Goal: Transaction & Acquisition: Purchase product/service

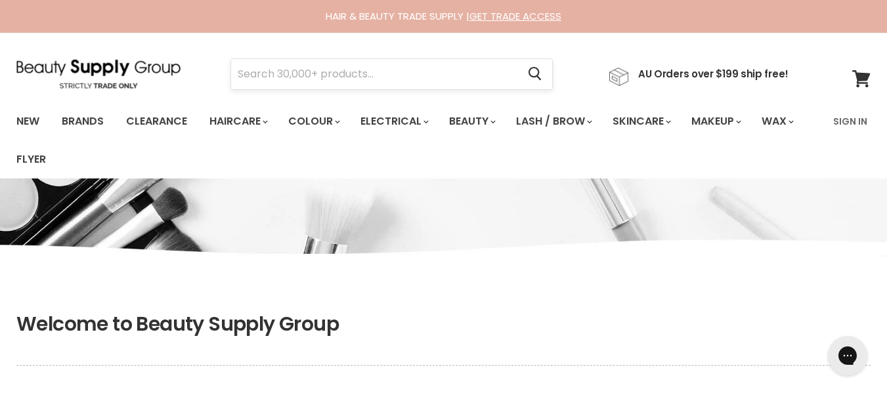
type input "[EMAIL_ADDRESS][DOMAIN_NAME]"
click at [400, 73] on input "Search" at bounding box center [374, 74] width 286 height 30
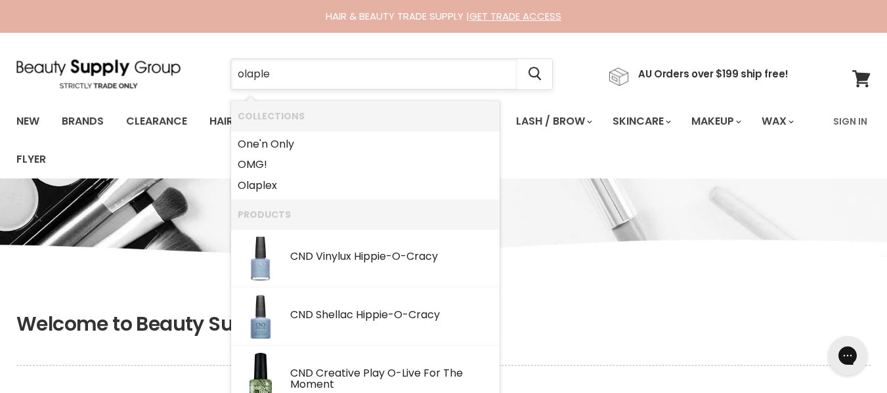
type input "olaplex"
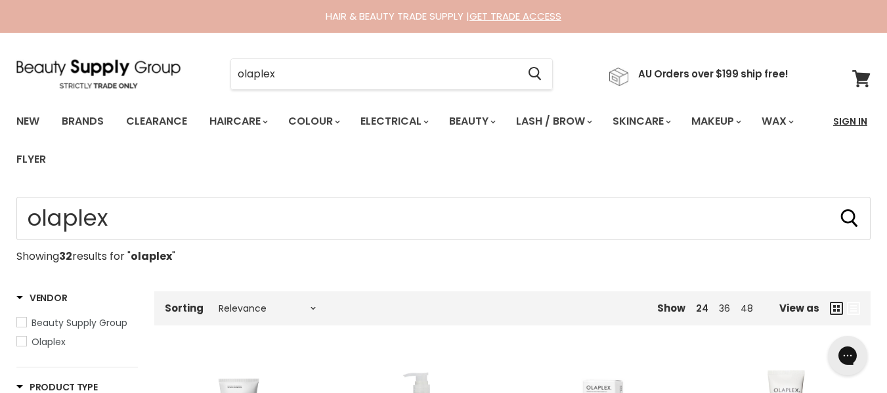
click at [850, 126] on link "Sign In" at bounding box center [850, 122] width 50 height 28
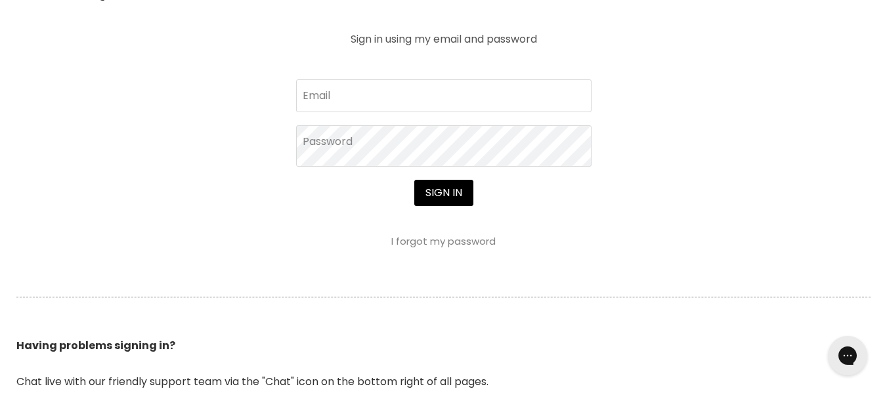
scroll to position [553, 0]
type input "[EMAIL_ADDRESS][DOMAIN_NAME]"
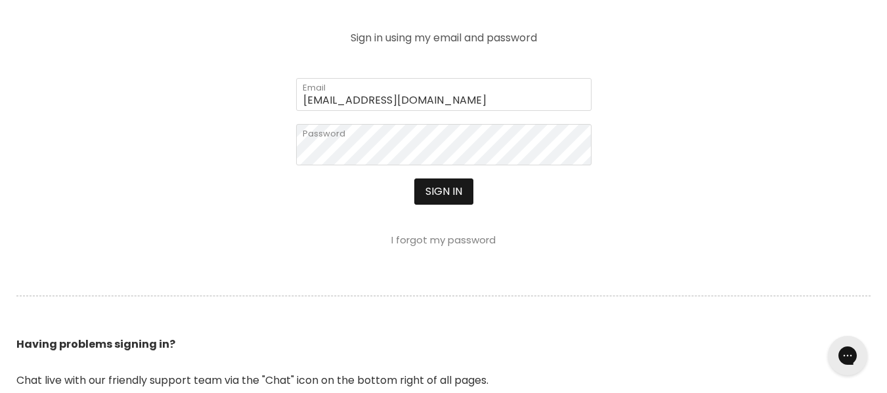
click at [473, 205] on button "Sign in" at bounding box center [443, 192] width 59 height 26
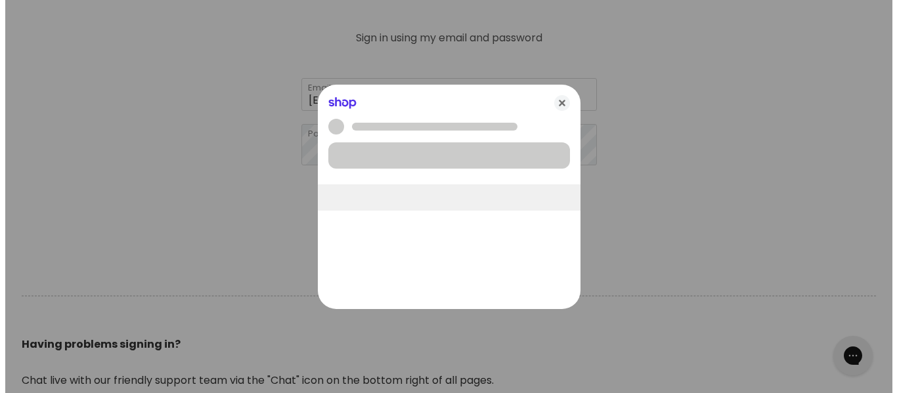
scroll to position [554, 0]
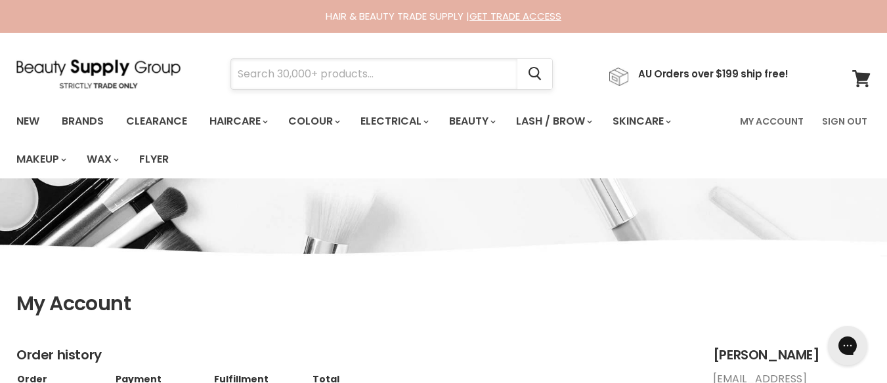
click at [433, 72] on input "Search" at bounding box center [374, 74] width 286 height 30
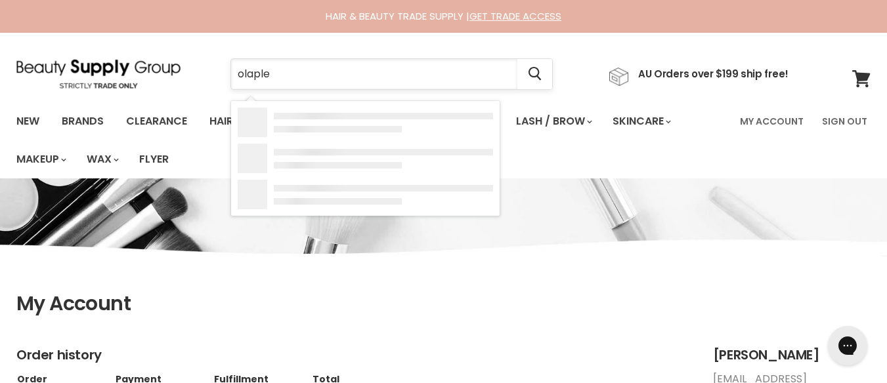
type input "olaplex"
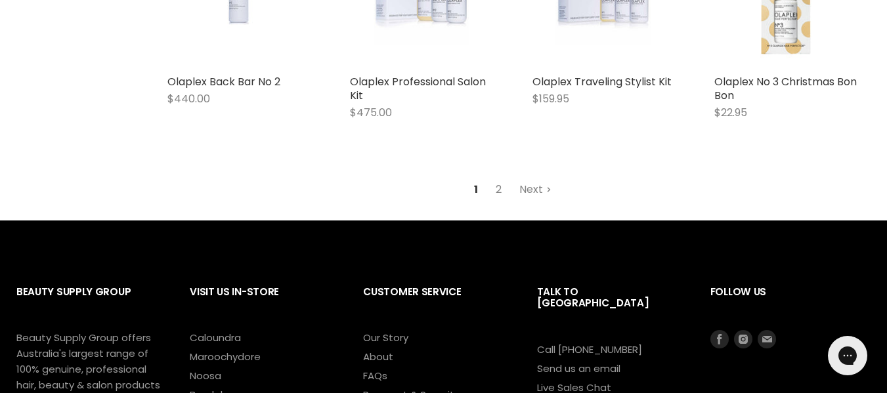
scroll to position [1767, 0]
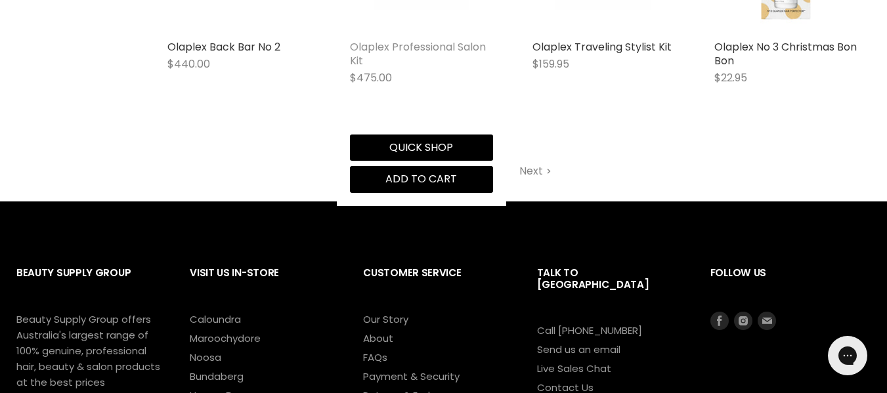
click at [414, 68] on link "Olaplex Professional Salon Kit" at bounding box center [418, 53] width 136 height 29
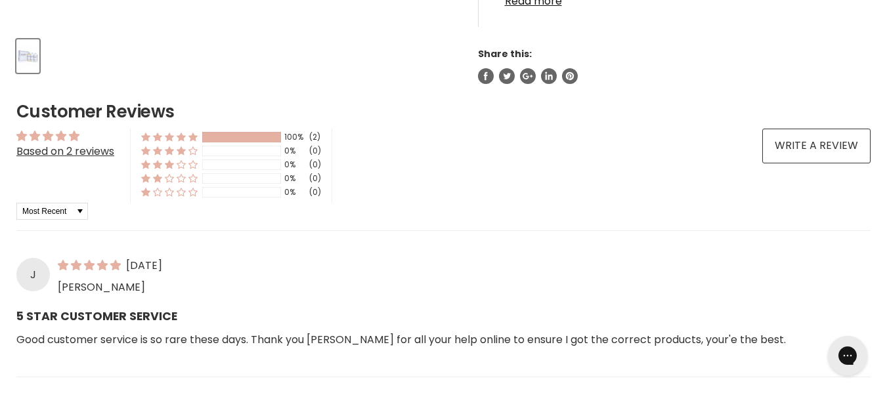
scroll to position [631, 0]
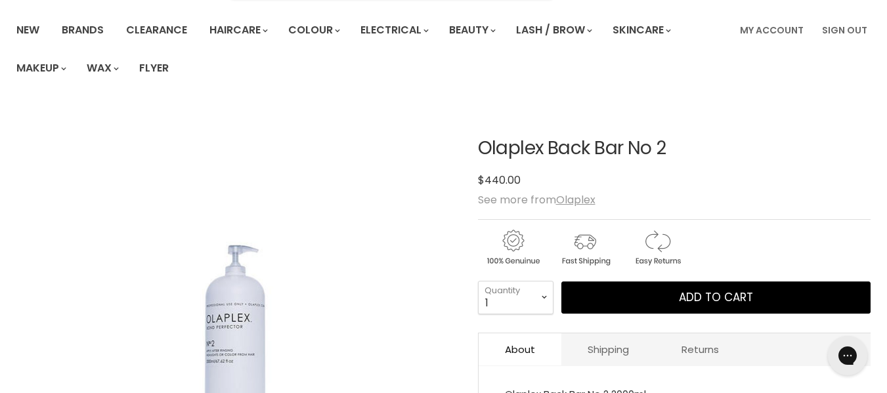
scroll to position [91, 0]
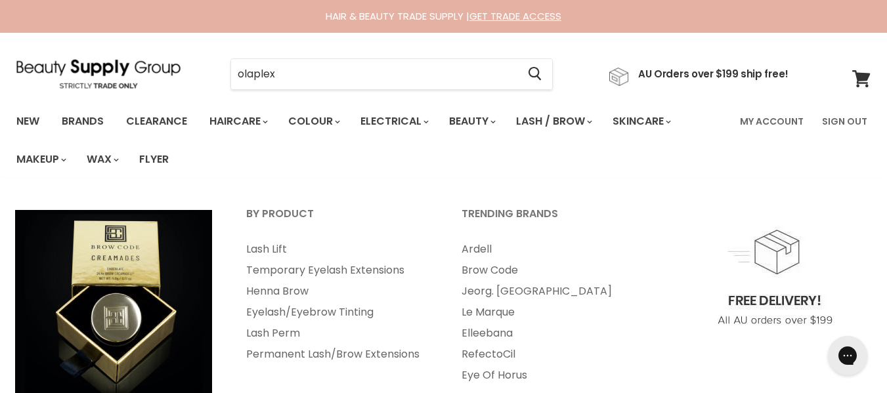
scroll to position [1822, 0]
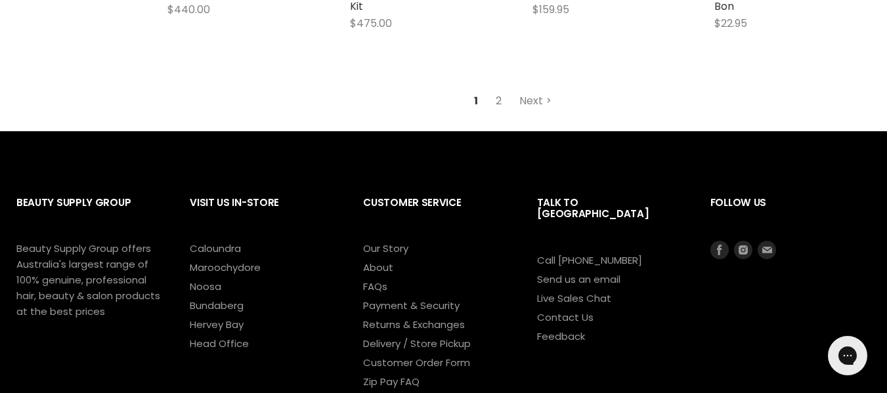
click at [493, 113] on link "2" at bounding box center [499, 101] width 20 height 24
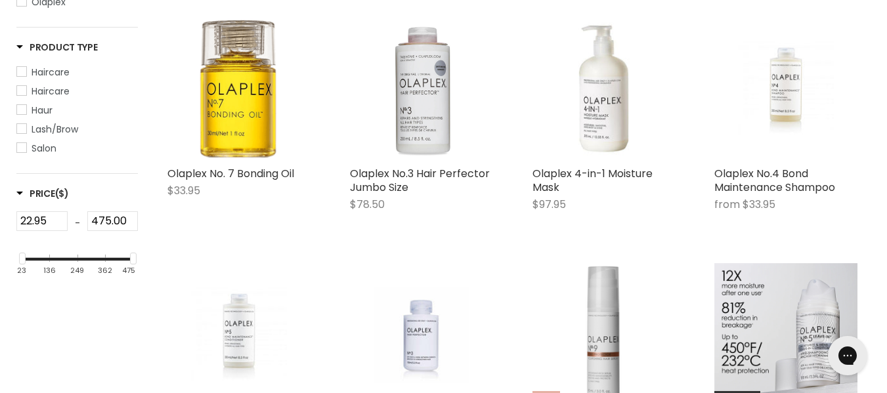
scroll to position [336, 0]
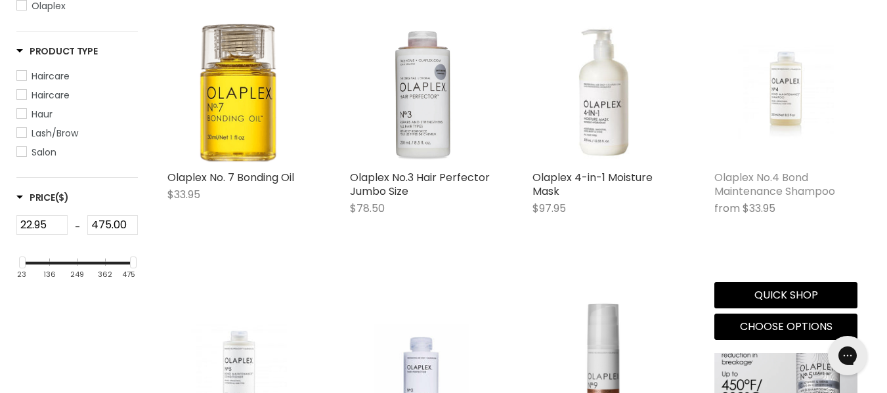
click at [756, 199] on link "Olaplex No.4 Bond Maintenance Shampoo" at bounding box center [774, 184] width 121 height 29
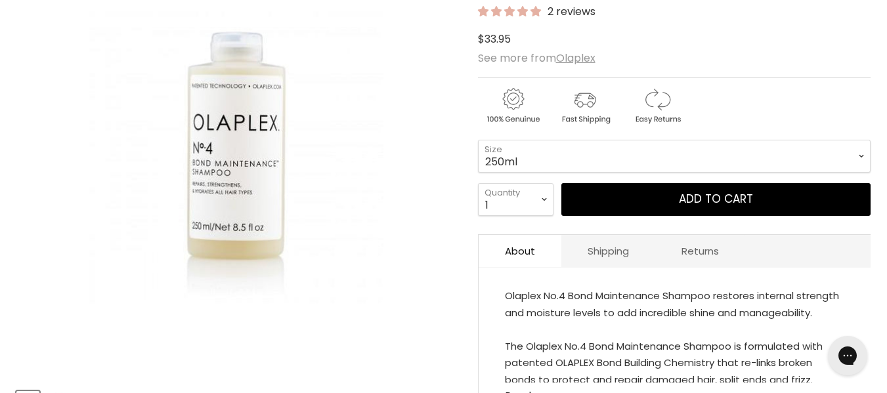
scroll to position [259, 0]
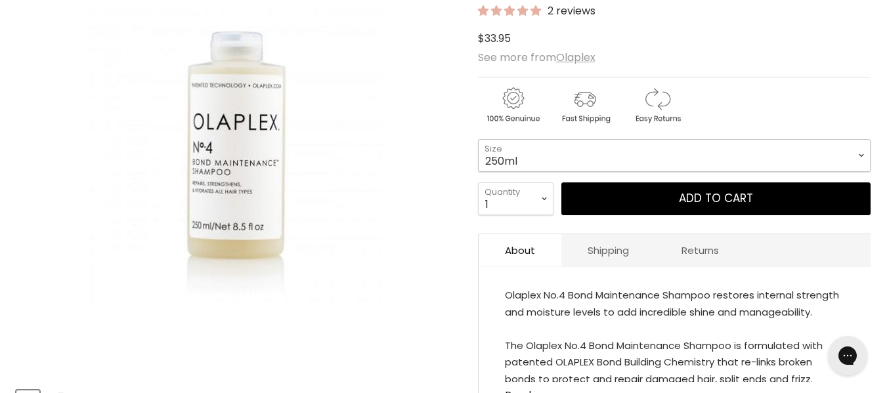
drag, startPoint x: 0, startPoint y: 0, endPoint x: 756, endPoint y: 218, distance: 786.6
click at [756, 172] on select "250ml 1 litre" at bounding box center [674, 155] width 393 height 33
click at [478, 172] on select "250ml 1 litre" at bounding box center [674, 155] width 393 height 33
select select "1 litre"
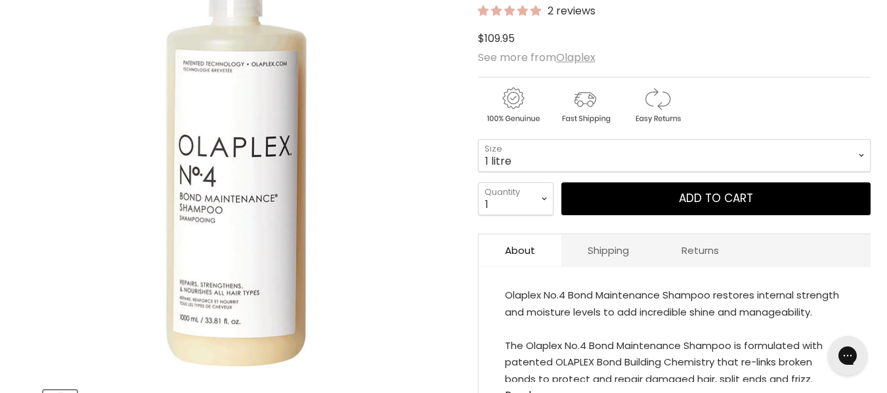
click at [763, 47] on div "$109.95 $109.95" at bounding box center [674, 39] width 393 height 18
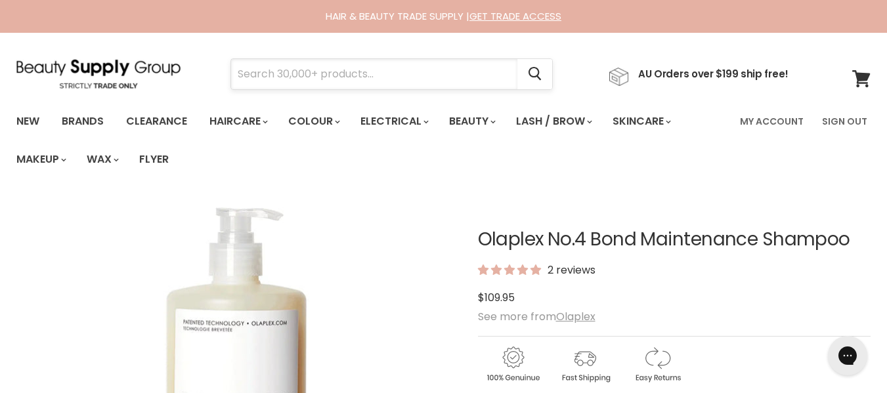
click at [381, 83] on input "Search" at bounding box center [374, 74] width 286 height 30
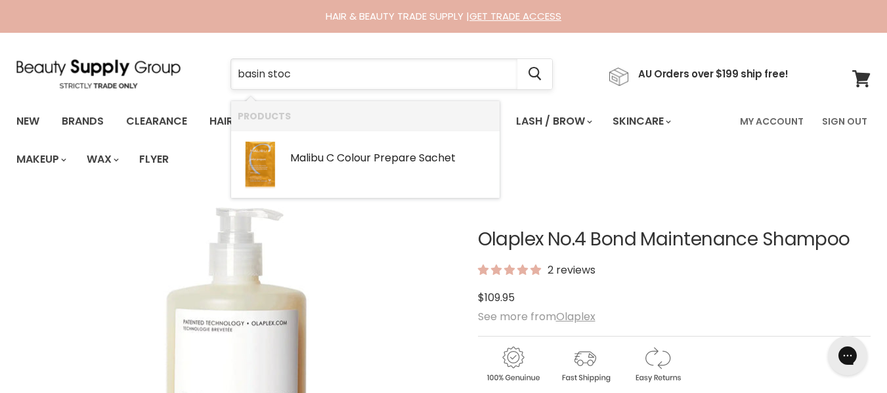
type input "basin stock"
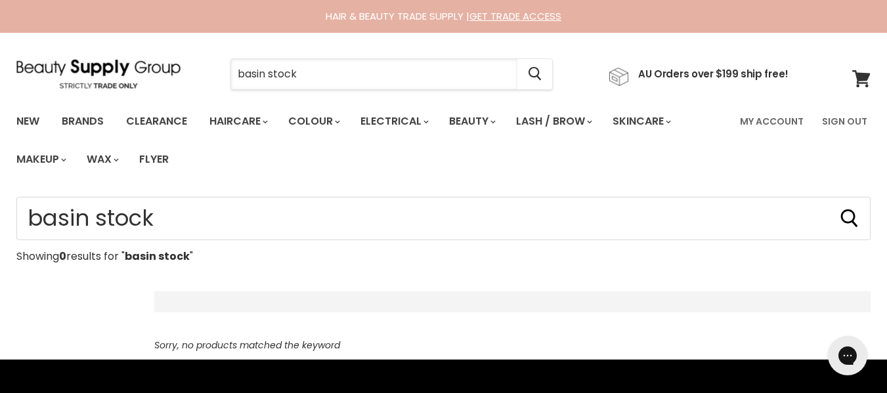
click at [381, 83] on input "basin stock" at bounding box center [374, 74] width 286 height 30
type input "b"
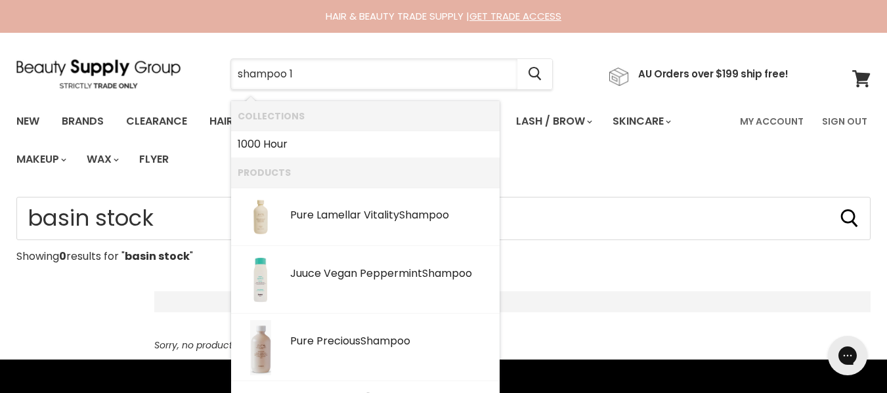
type input "shampoo 1L"
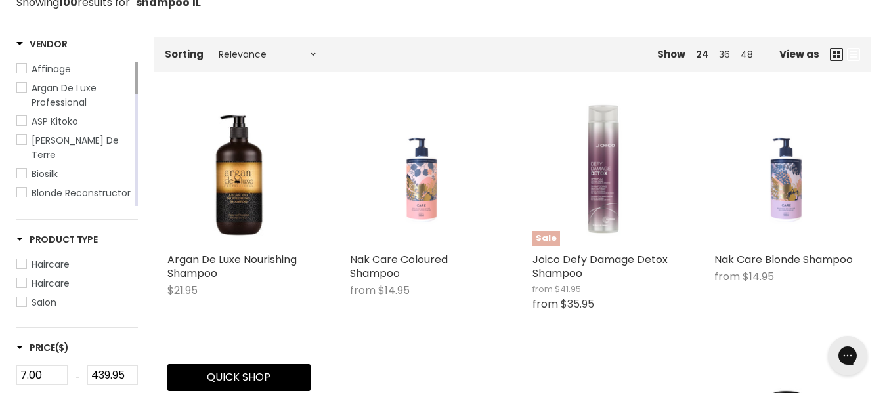
scroll to position [253, 0]
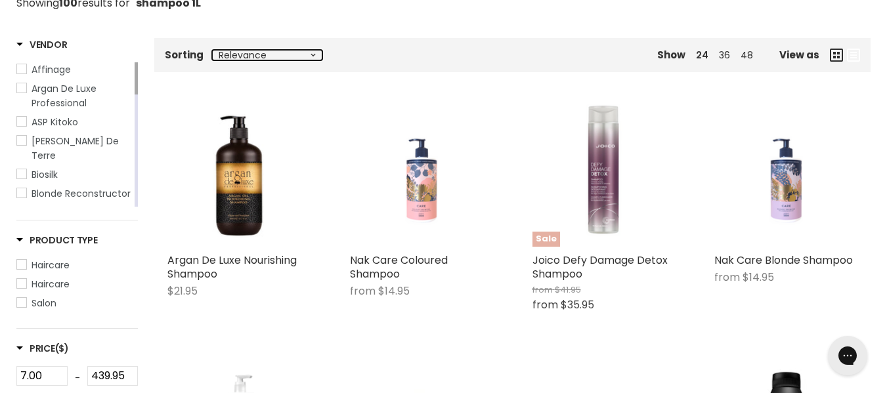
click at [322, 60] on select "Relevance Best Selling Alphabetically, A-Z Alphabetically, Z-A Lowest Price Hig…" at bounding box center [267, 55] width 110 height 11
select select "best-selling"
click at [223, 60] on select "Relevance Best Selling Alphabetically, A-Z Alphabetically, Z-A Lowest Price Hig…" at bounding box center [267, 55] width 110 height 11
select select "best-selling"
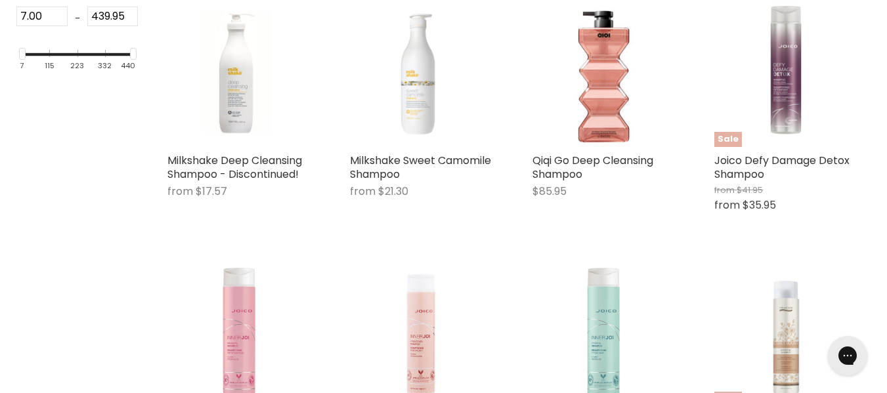
scroll to position [614, 0]
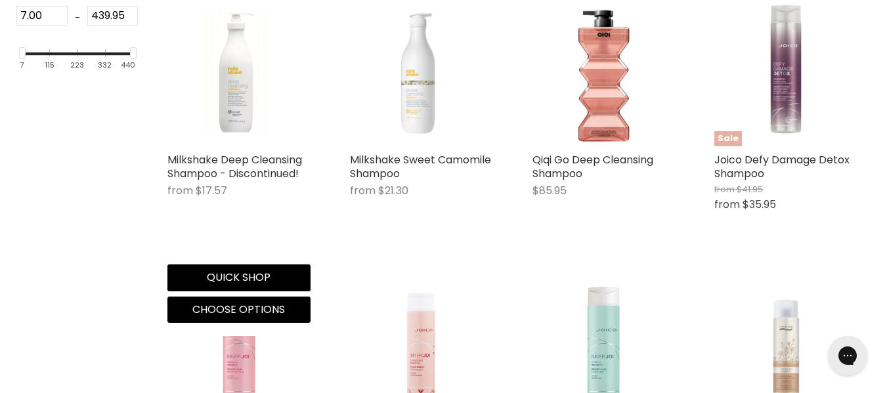
click at [247, 146] on img "Main content" at bounding box center [238, 74] width 143 height 143
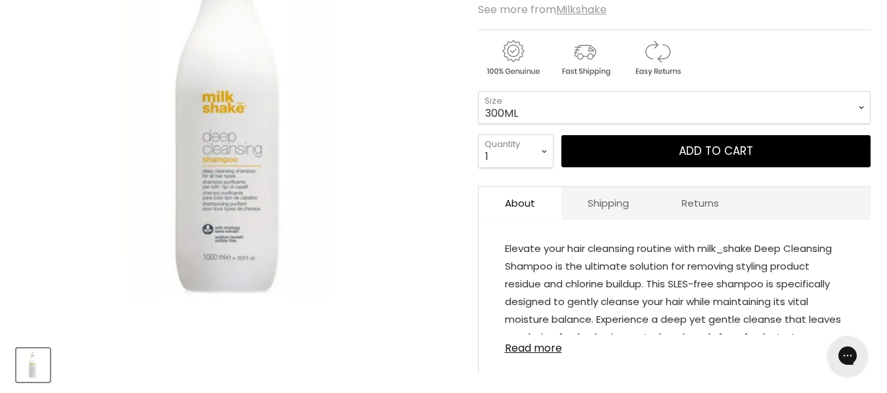
scroll to position [302, 0]
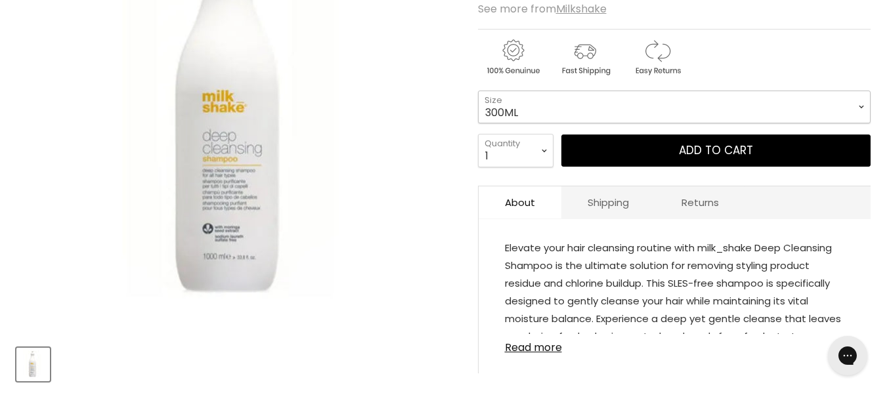
click at [560, 123] on select "300ML 1L" at bounding box center [674, 107] width 393 height 33
click at [478, 120] on select "300ML 1L" at bounding box center [674, 107] width 393 height 33
select select "1L"
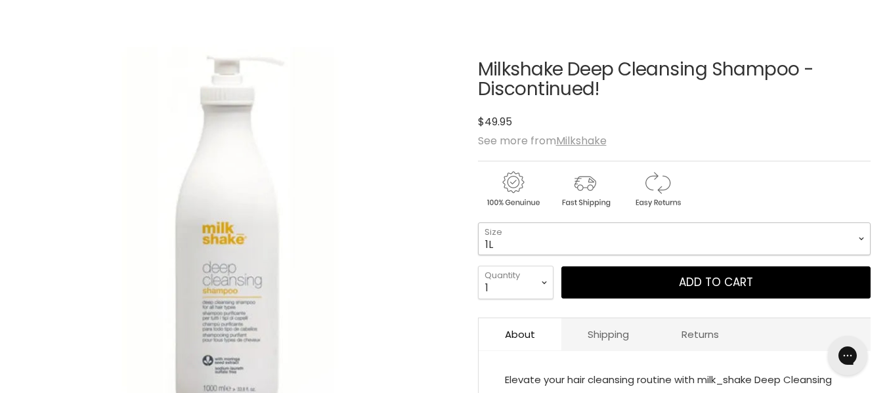
scroll to position [169, 0]
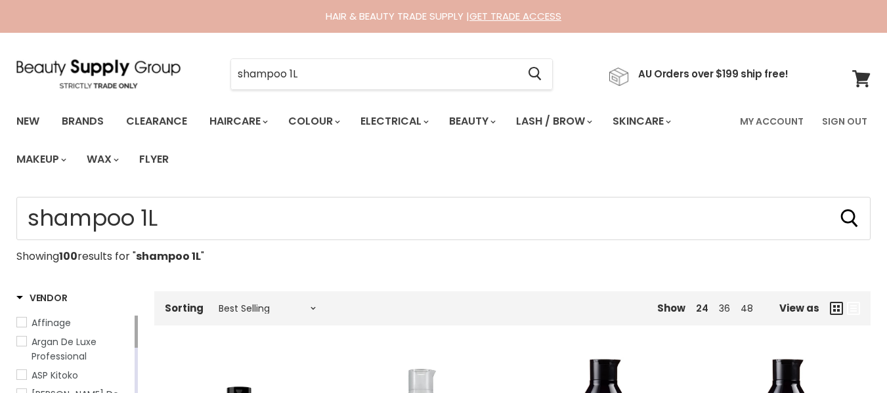
select select "best-selling"
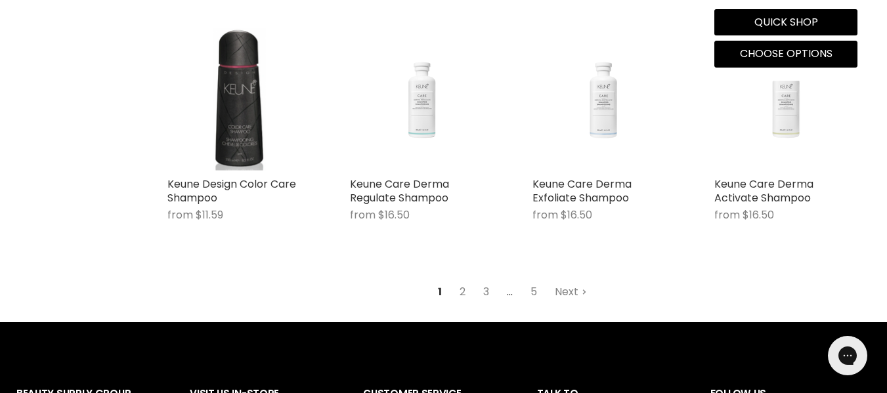
scroll to position [1684, 0]
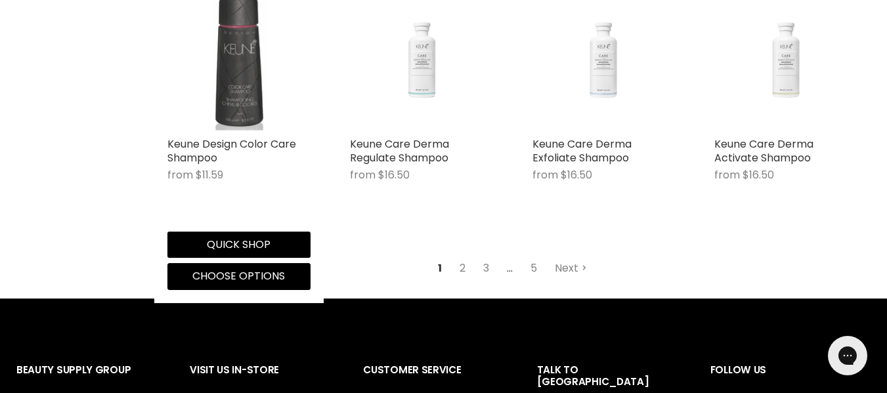
click at [244, 131] on img "Main content" at bounding box center [238, 59] width 143 height 143
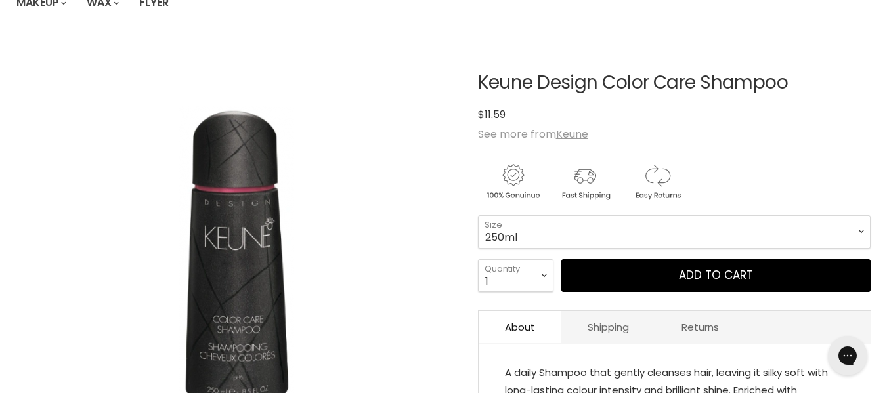
scroll to position [160, 0]
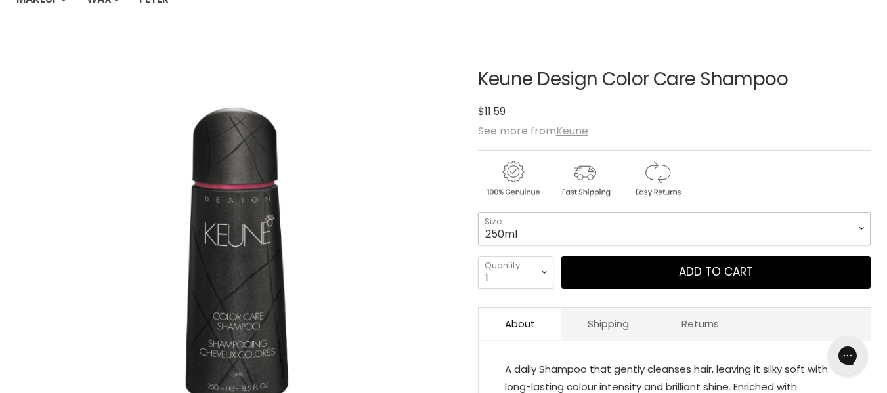
click at [538, 245] on select "250ml 1Litre" at bounding box center [674, 228] width 393 height 33
click at [478, 236] on select "250ml 1Litre" at bounding box center [674, 228] width 393 height 33
select select "1Litre"
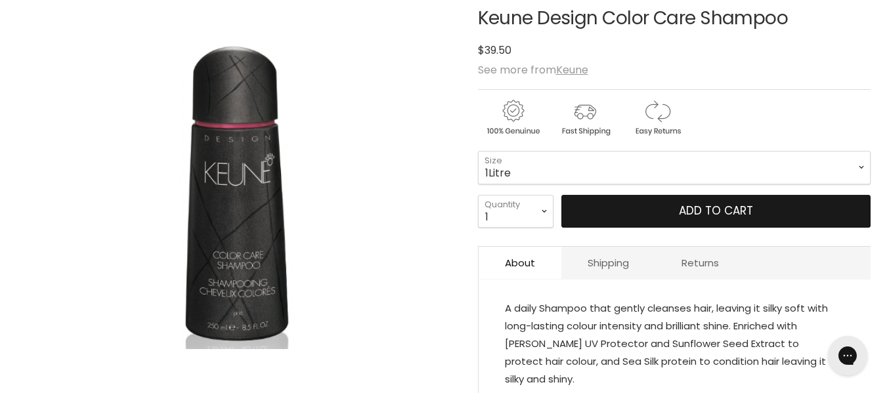
click at [607, 228] on button "Add to cart" at bounding box center [715, 211] width 309 height 33
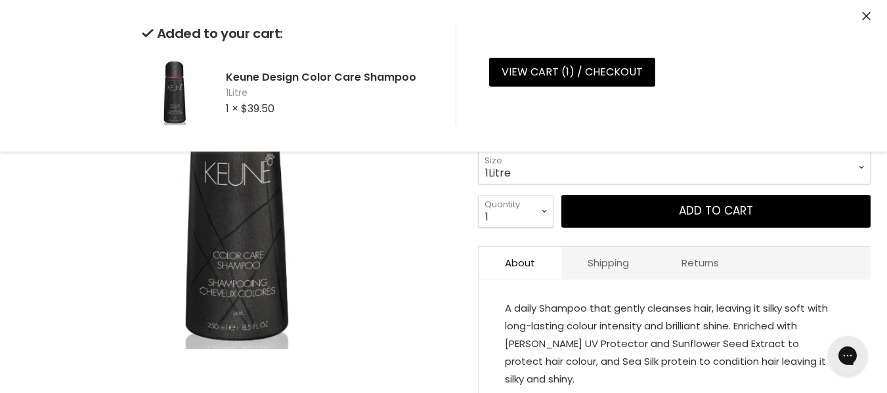
click at [435, 330] on div "Click or scroll to zoom Tap or pinch to zoom" at bounding box center [236, 196] width 440 height 440
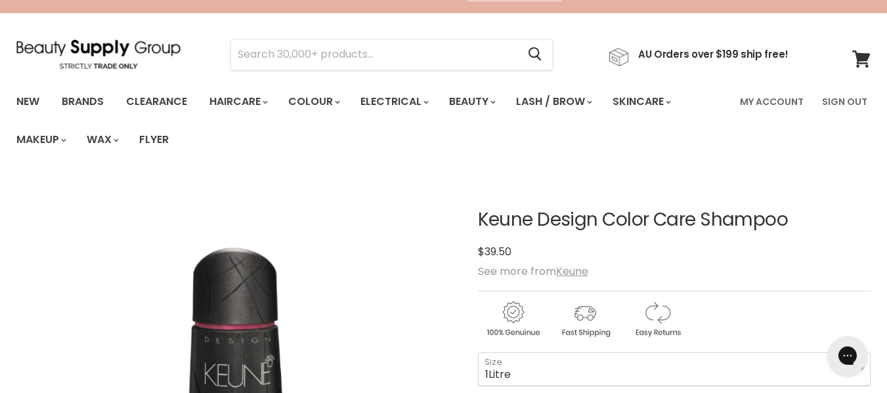
scroll to position [0, 0]
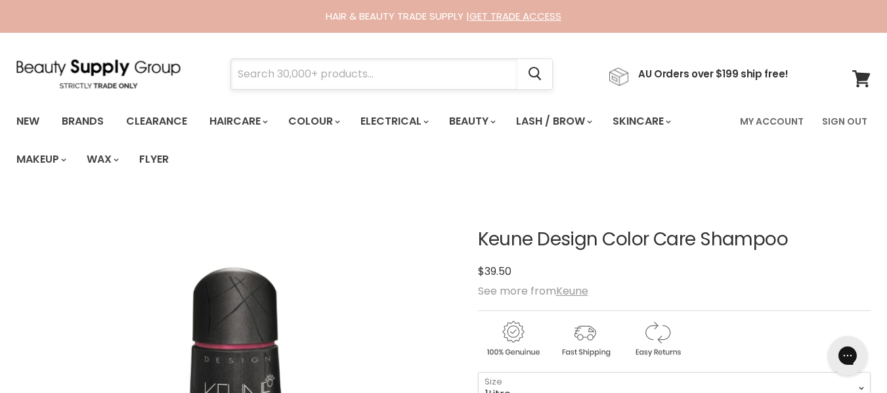
click at [410, 73] on input "Search" at bounding box center [374, 74] width 286 height 30
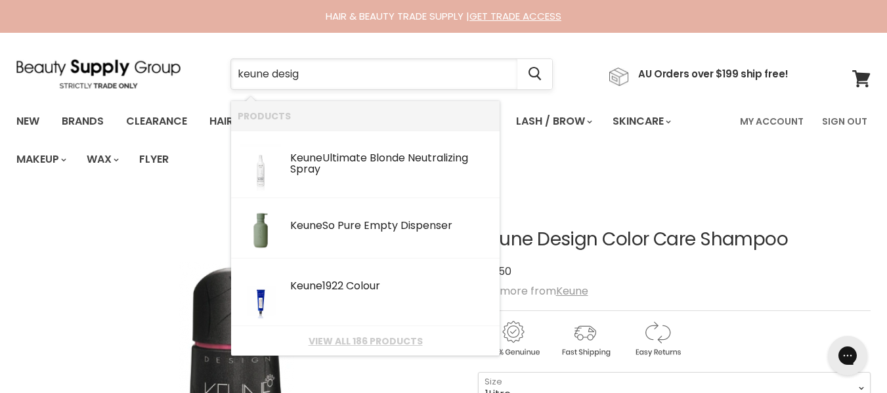
type input "keune design"
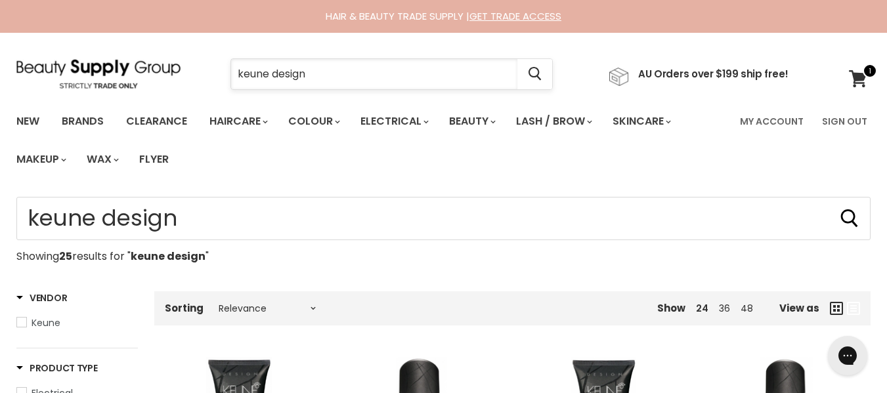
click at [414, 75] on input "keune design" at bounding box center [374, 74] width 286 height 30
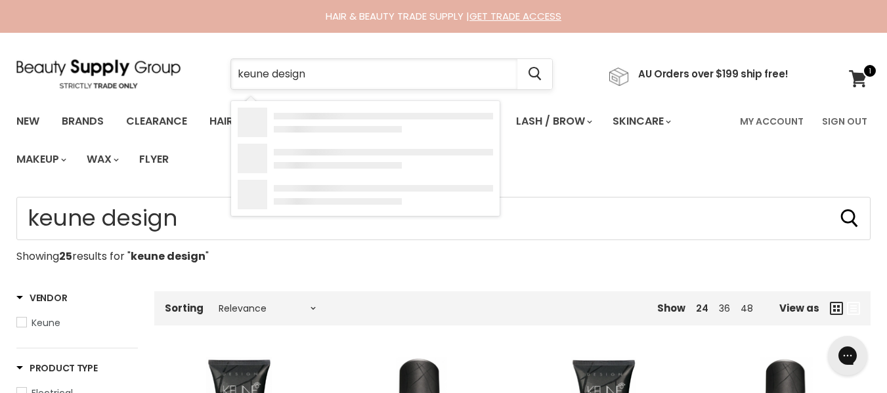
click at [414, 75] on input "keune design" at bounding box center [374, 74] width 286 height 30
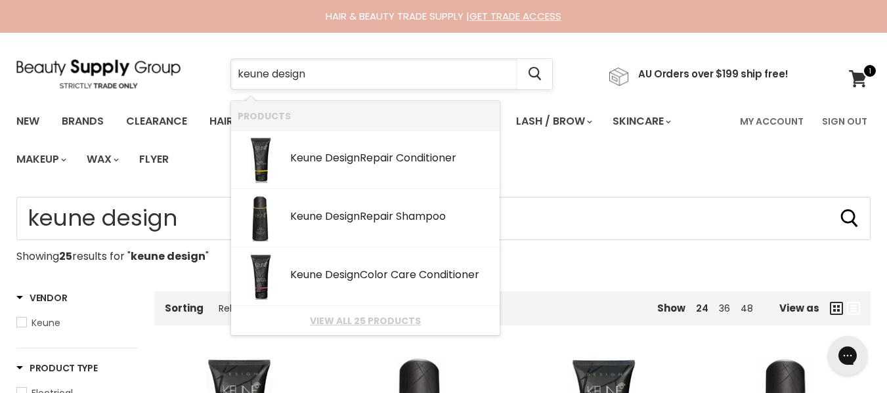
click at [414, 75] on input "keune design" at bounding box center [374, 74] width 286 height 30
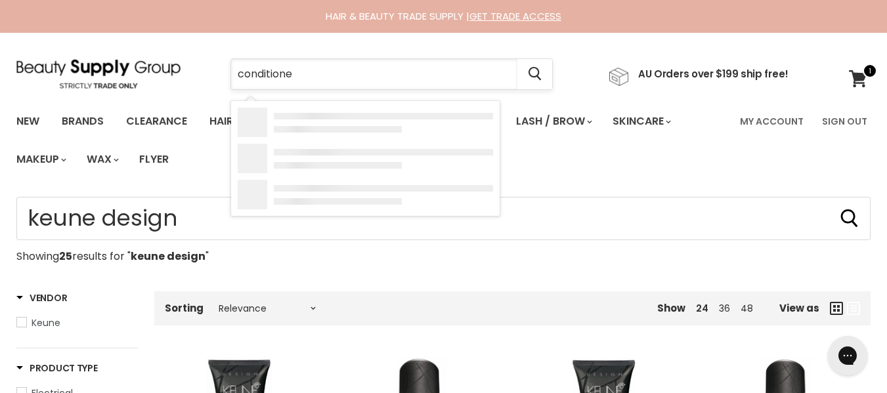
type input "conditioner"
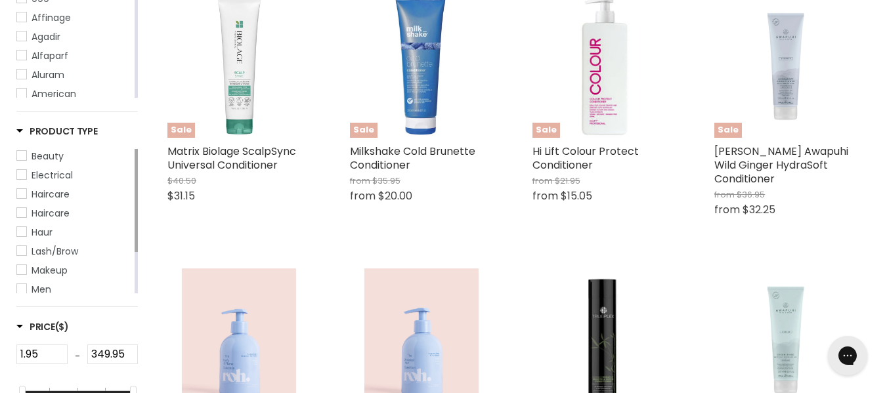
scroll to position [363, 0]
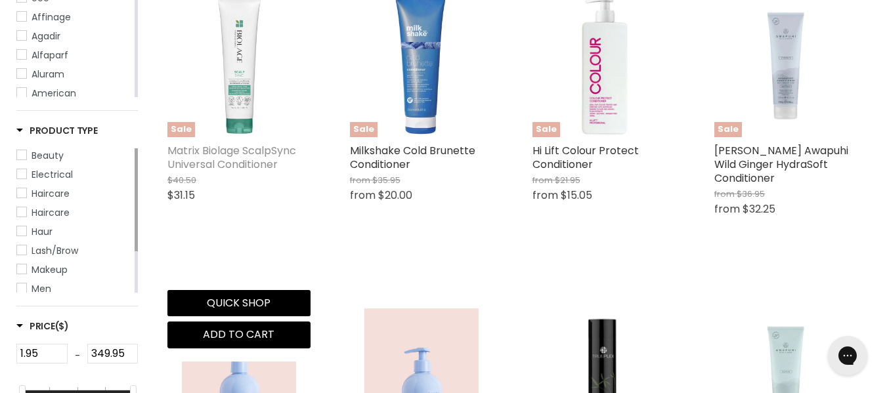
click at [240, 172] on link "Matrix Biolage ScalpSync Universal Conditioner" at bounding box center [231, 157] width 129 height 29
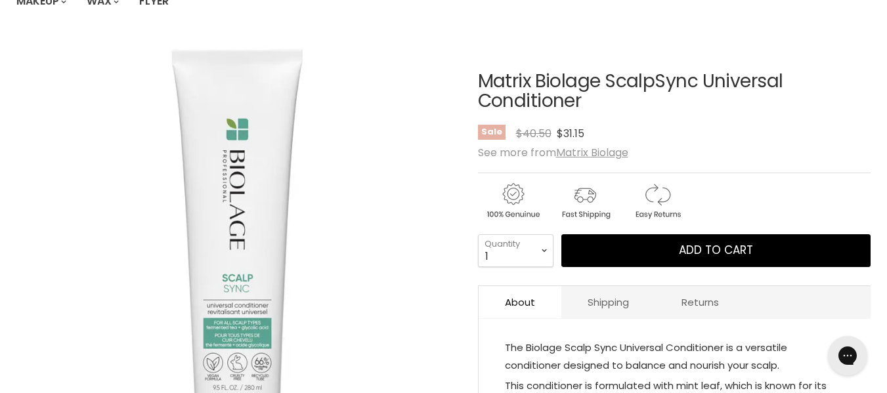
scroll to position [160, 0]
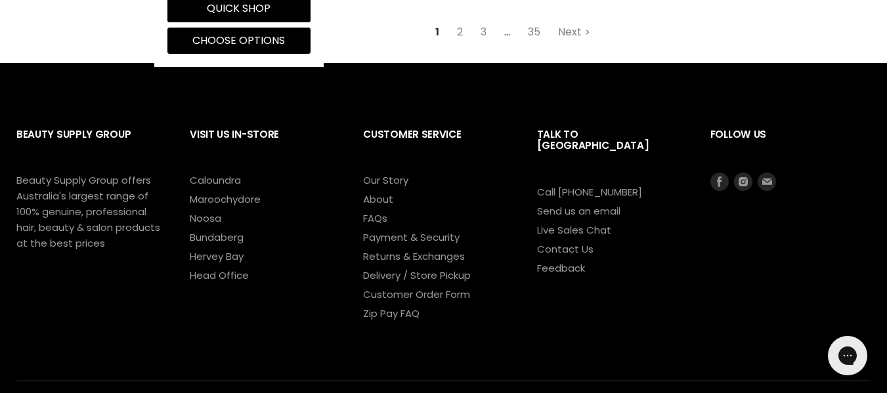
scroll to position [1973, 0]
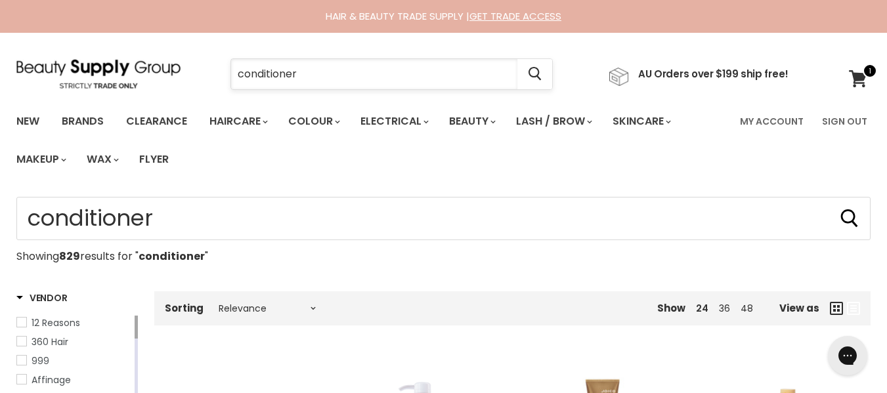
click at [411, 79] on input "conditioner" at bounding box center [374, 74] width 286 height 30
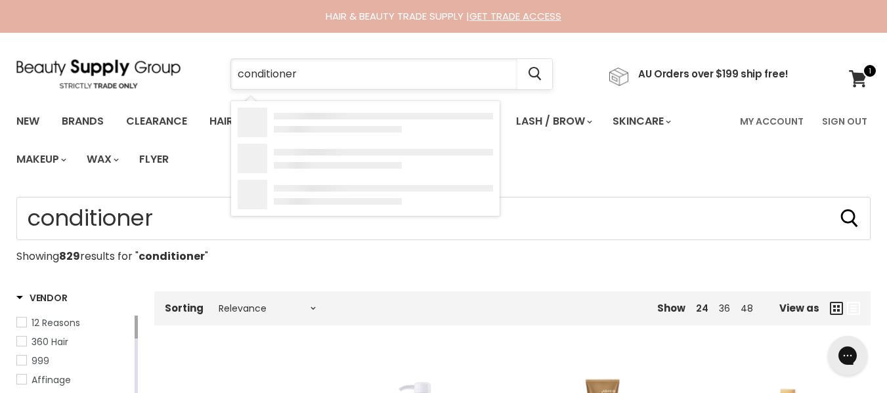
click at [411, 79] on input "conditioner" at bounding box center [374, 74] width 286 height 30
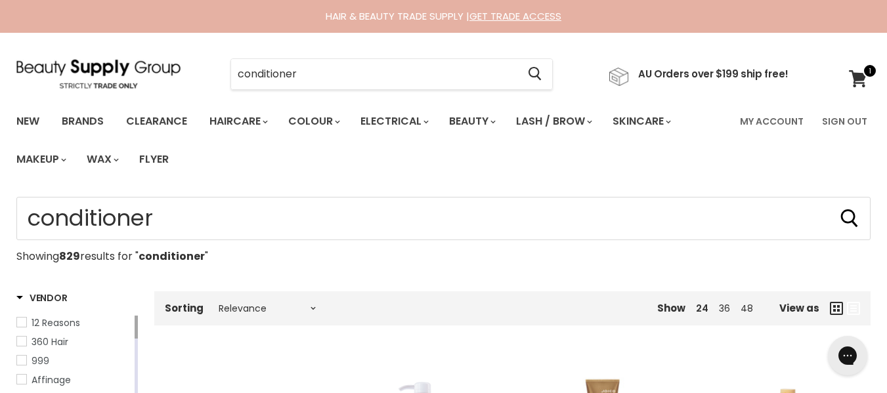
click at [565, 175] on ul "New Brands Clearance Haircare" at bounding box center [370, 140] width 726 height 76
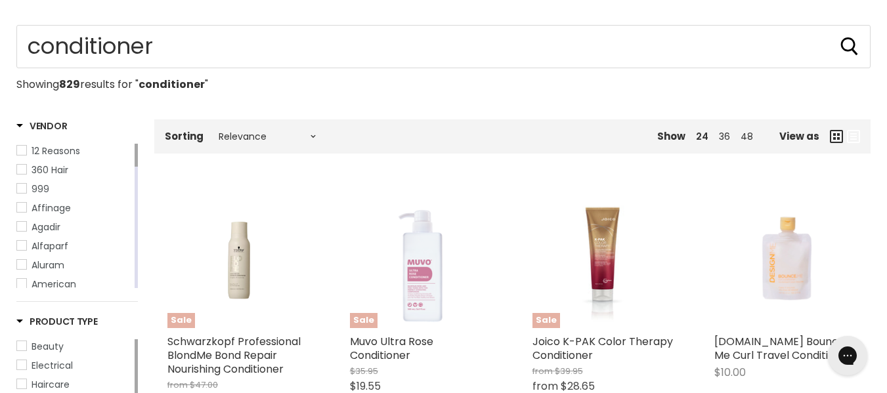
scroll to position [173, 0]
click at [301, 141] on select "Relevance Best Selling Alphabetically, A-Z Alphabetically, Z-A Lowest Price Hig…" at bounding box center [267, 136] width 110 height 11
select select "best-selling"
click at [223, 141] on select "Relevance Best Selling Alphabetically, A-Z Alphabetically, Z-A Lowest Price Hig…" at bounding box center [267, 136] width 110 height 11
select select "best-selling"
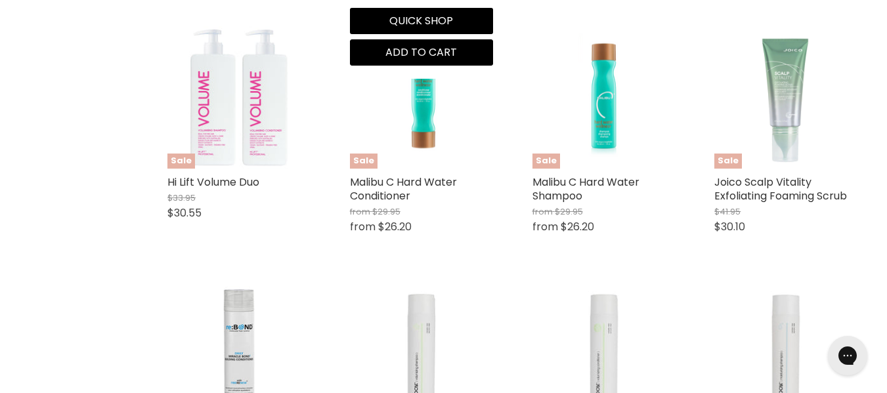
scroll to position [889, 0]
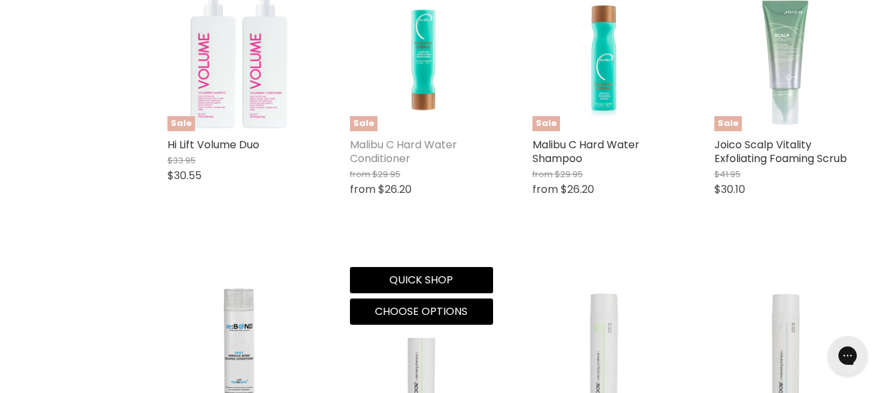
click at [397, 166] on link "Malibu C Hard Water Conditioner" at bounding box center [403, 151] width 107 height 29
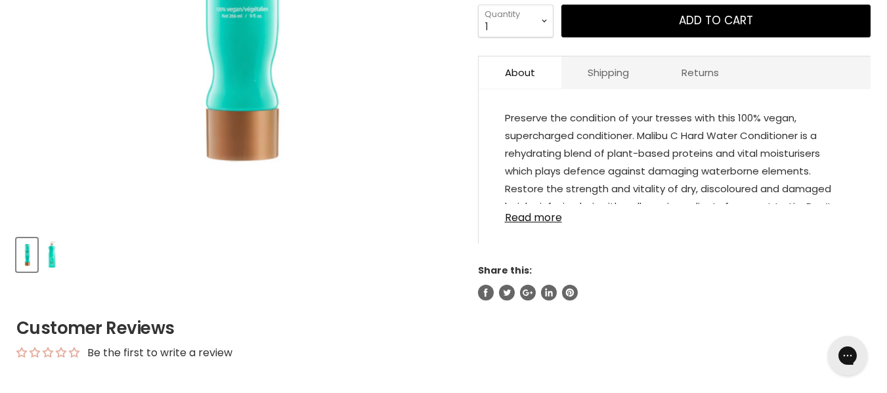
scroll to position [414, 0]
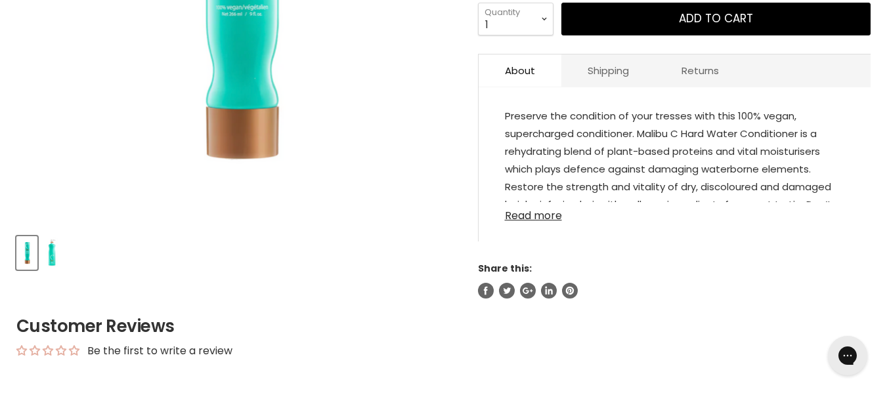
click at [565, 222] on link "Read more" at bounding box center [674, 212] width 339 height 20
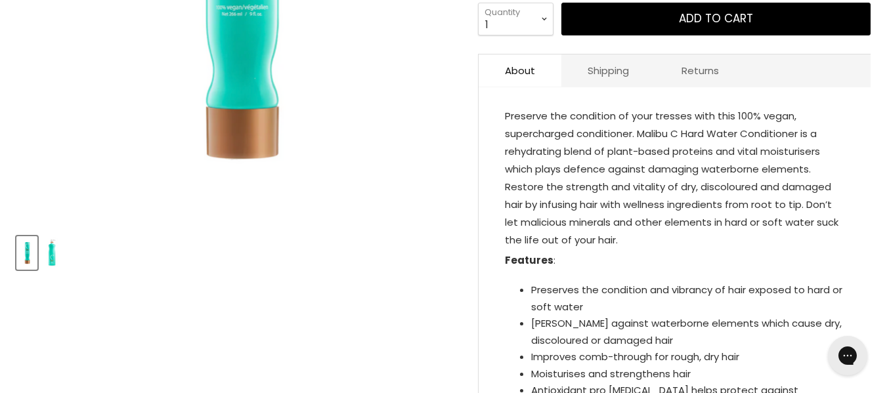
scroll to position [352, 0]
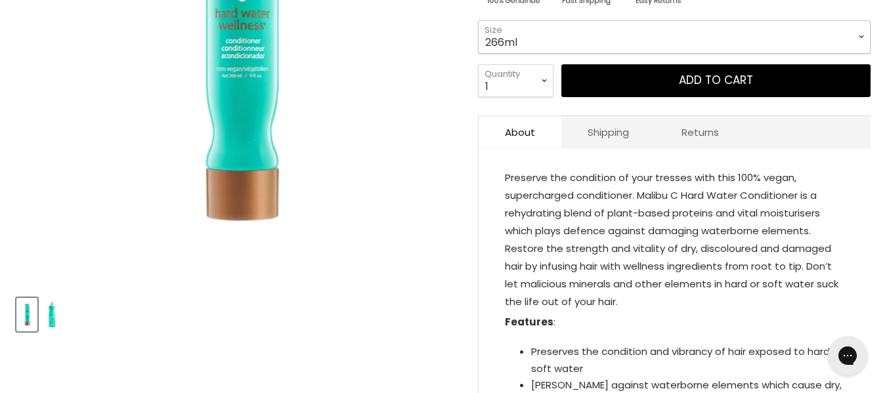
click at [538, 53] on select "266ml 1 Litre" at bounding box center [674, 36] width 393 height 33
click at [478, 44] on select "266ml 1 Litre" at bounding box center [674, 36] width 393 height 33
select select "1 Litre"
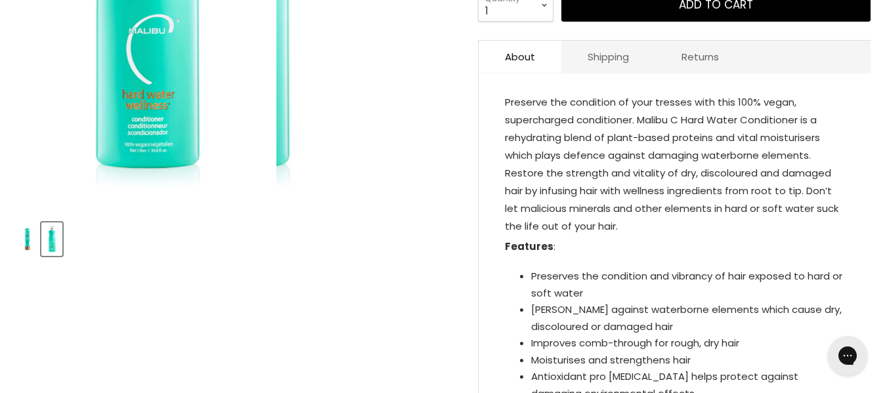
scroll to position [448, 0]
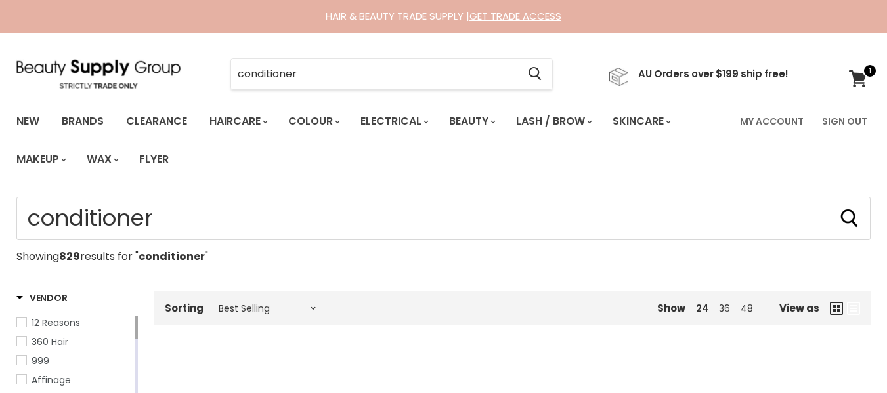
select select "best-selling"
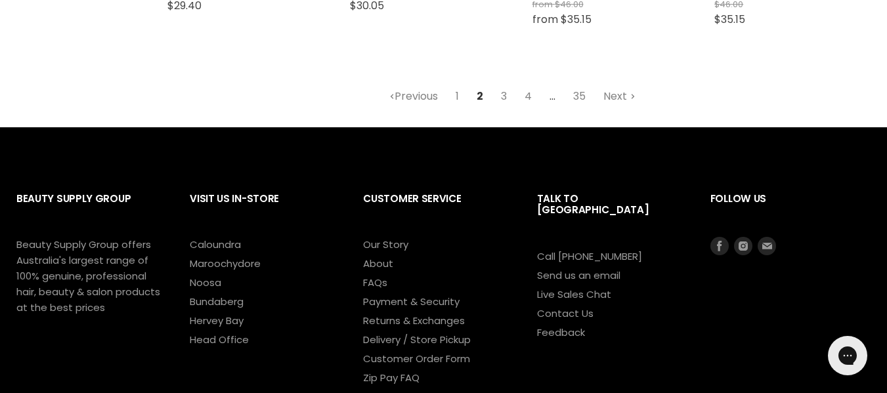
scroll to position [1840, 0]
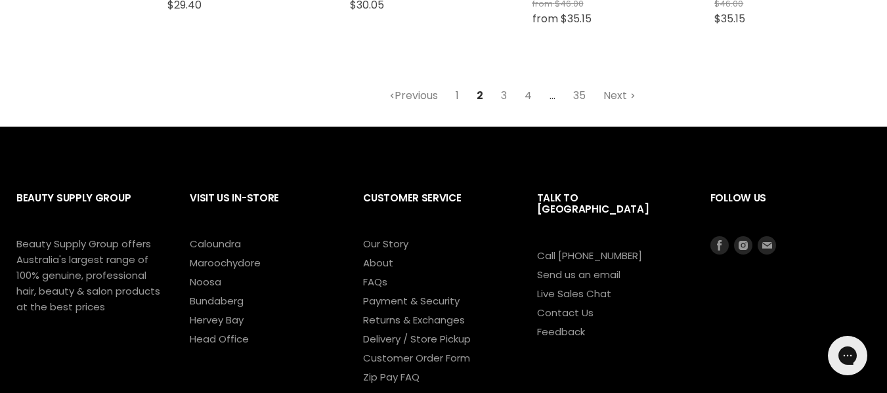
click at [448, 108] on link "1" at bounding box center [457, 96] width 18 height 24
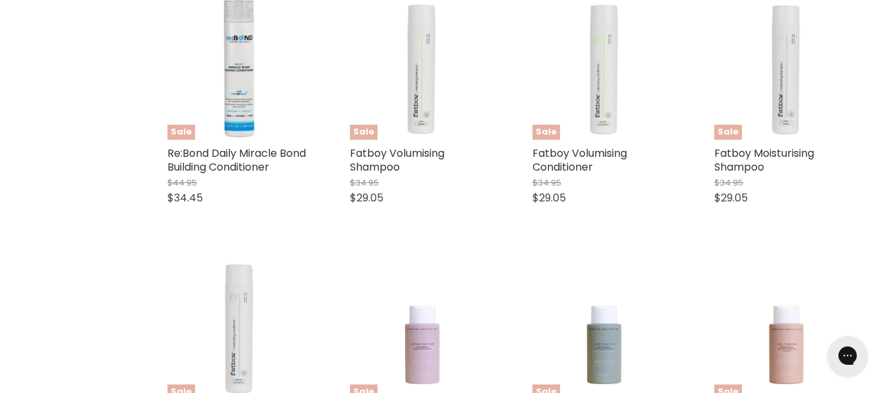
select select "best-selling"
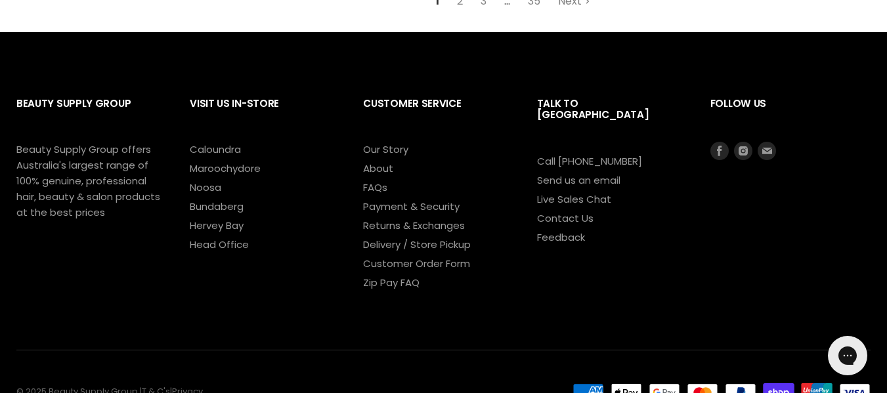
scroll to position [1963, 0]
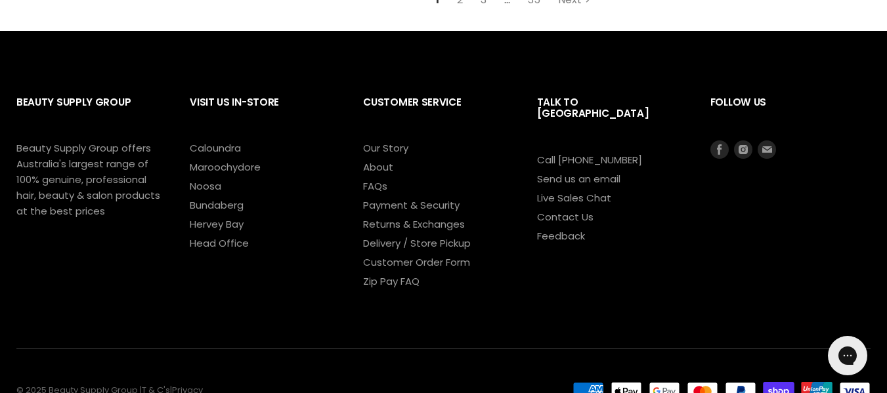
click at [477, 12] on link "3" at bounding box center [483, 0] width 20 height 24
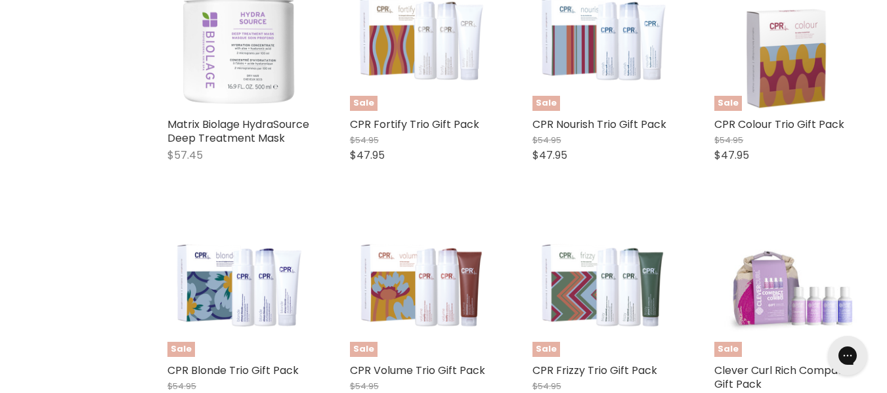
select select "best-selling"
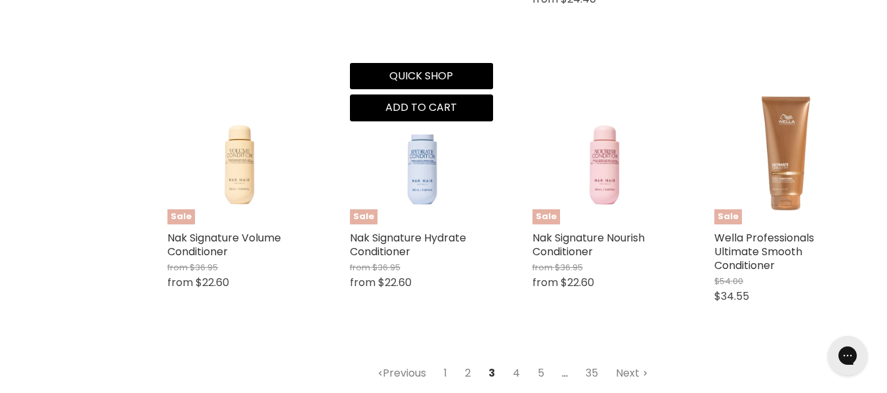
scroll to position [1671, 0]
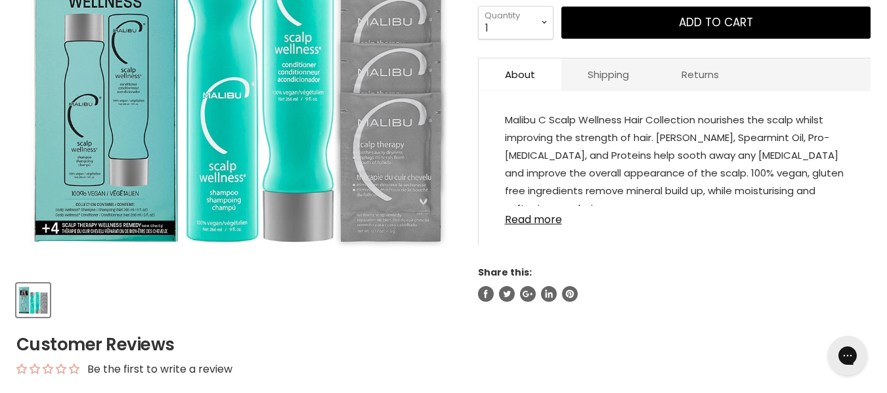
scroll to position [367, 0]
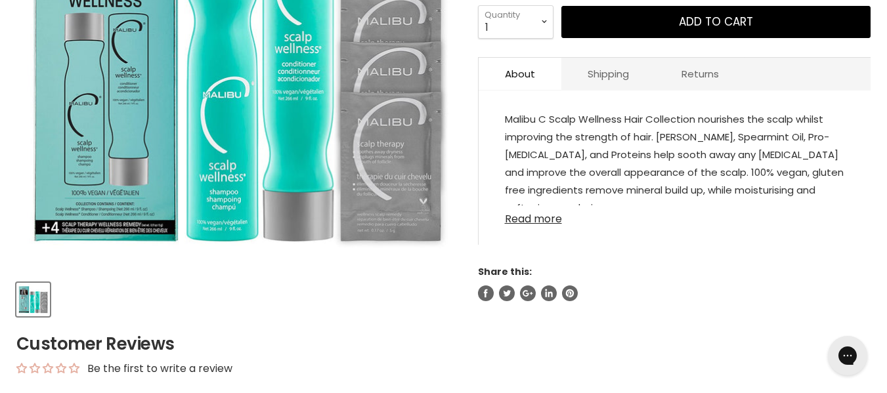
click at [516, 225] on link "Read more" at bounding box center [674, 216] width 339 height 20
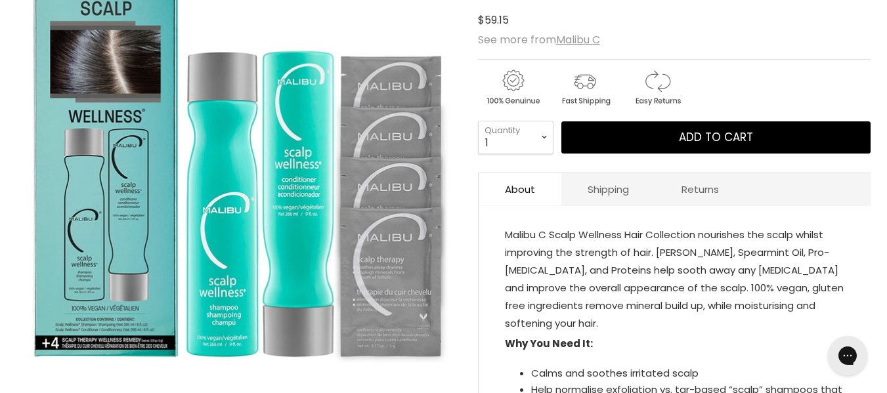
scroll to position [251, 0]
